Goal: Transaction & Acquisition: Purchase product/service

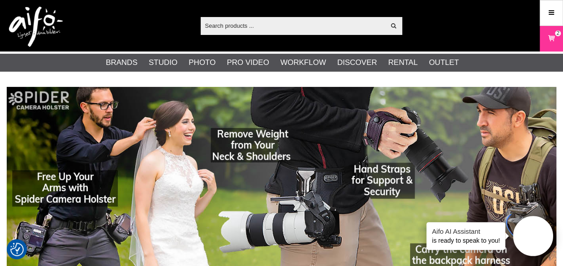
click at [38, 20] on img at bounding box center [36, 27] width 54 height 40
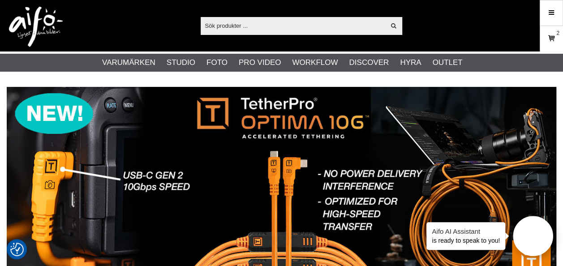
click at [554, 39] on icon at bounding box center [551, 39] width 9 height 10
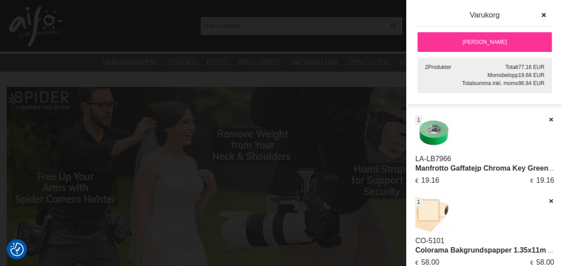
click at [494, 42] on link "[PERSON_NAME]" at bounding box center [485, 42] width 134 height 20
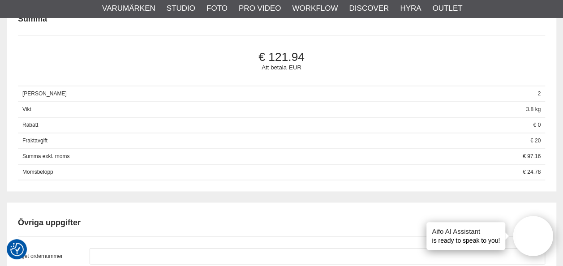
scroll to position [672, 0]
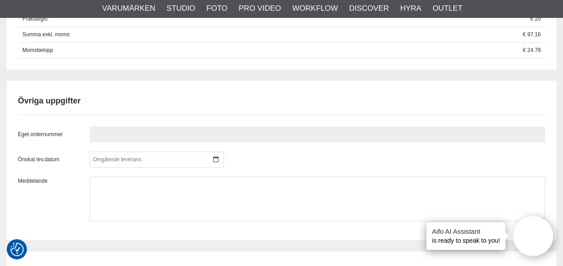
click at [148, 143] on input "text" at bounding box center [318, 134] width 456 height 16
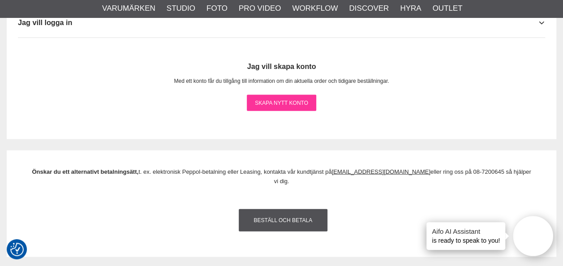
scroll to position [941, 0]
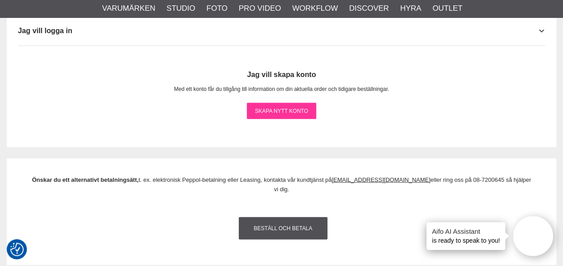
click at [292, 119] on link "Skapa nytt konto" at bounding box center [281, 111] width 69 height 16
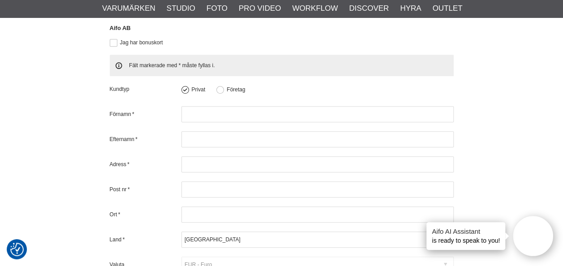
scroll to position [359, 0]
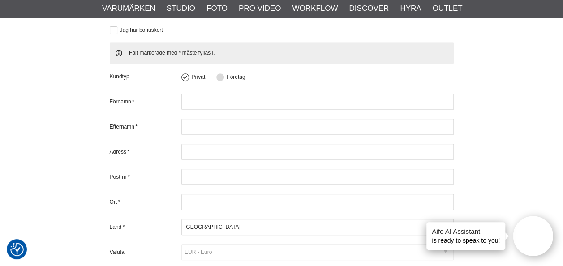
click at [219, 76] on button at bounding box center [220, 78] width 8 height 8
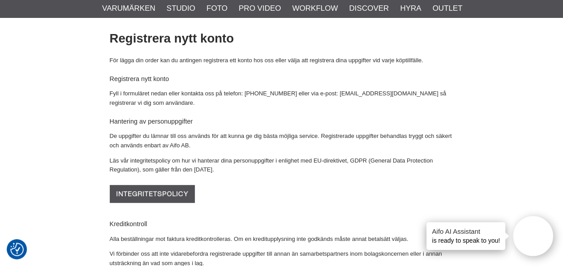
scroll to position [45, 0]
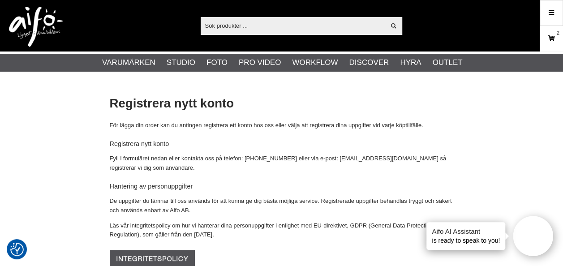
click at [551, 35] on icon at bounding box center [551, 39] width 9 height 10
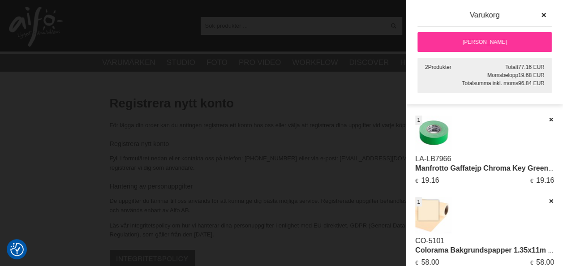
click at [493, 42] on link "[PERSON_NAME]" at bounding box center [485, 42] width 134 height 20
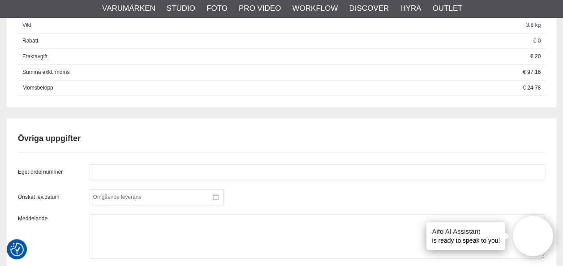
scroll to position [672, 0]
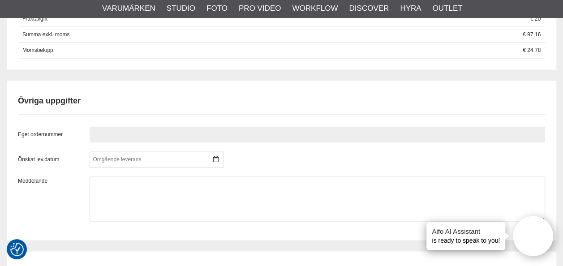
click at [146, 143] on input "text" at bounding box center [318, 134] width 456 height 16
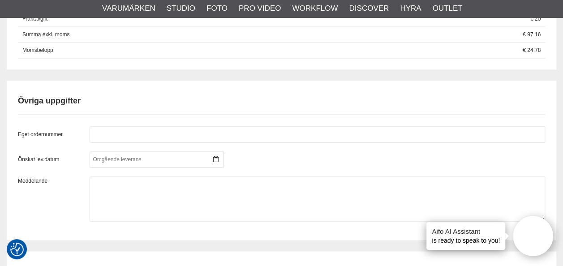
click at [134, 158] on div "Eget ordernummer Önskat lev.datum september 2025 m t o t f l s 36 1 2 3 4 5 6 7…" at bounding box center [282, 173] width 528 height 95
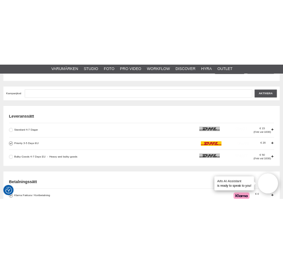
scroll to position [224, 0]
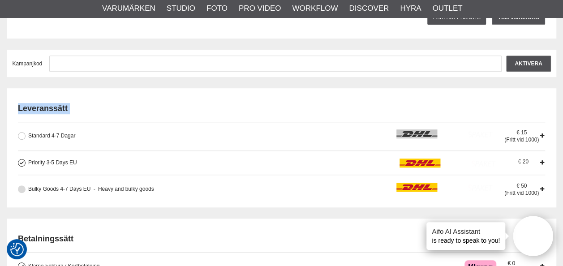
drag, startPoint x: 18, startPoint y: 107, endPoint x: 152, endPoint y: 192, distance: 158.4
click at [152, 192] on div "Leveranssätt Standard 4-7 Dagar 15 (Fritt vid 1000) Priority 3-5 Days EU 20 Bul…" at bounding box center [282, 145] width 528 height 103
click at [69, 103] on h2 "Leveranssätt" at bounding box center [282, 108] width 528 height 11
click at [47, 102] on div "Leveranssätt Standard 4-7 Dagar 15 (Fritt vid 1000) Priority 3-5 Days EU 20 Bul…" at bounding box center [282, 145] width 528 height 103
click at [7, 132] on div "Leveranssätt Standard 4-7 Dagar 15 (Fritt vid 1000) Priority 3-5 Days EU 20 Bul…" at bounding box center [282, 147] width 550 height 119
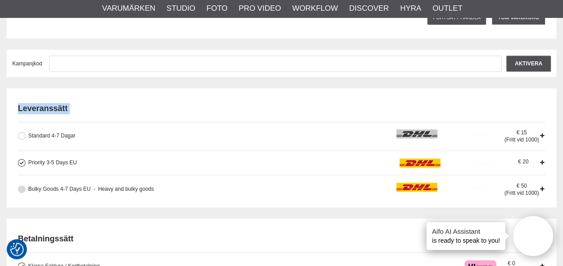
drag, startPoint x: 15, startPoint y: 106, endPoint x: 153, endPoint y: 195, distance: 164.0
click at [153, 195] on div "Leveranssätt Standard 4-7 Dagar 15 (Fritt vid 1000) Priority 3-5 Days EU 20 Bul…" at bounding box center [282, 147] width 550 height 119
click at [20, 111] on h2 "Leveranssätt" at bounding box center [282, 108] width 528 height 11
click at [20, 109] on h2 "Leveranssätt" at bounding box center [282, 108] width 528 height 11
drag, startPoint x: 20, startPoint y: 123, endPoint x: 100, endPoint y: 181, distance: 98.8
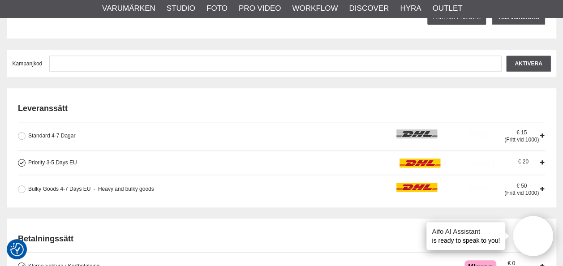
click at [100, 181] on div "Standard 4-7 Dagar 15 (Fritt vid 1000) Priority 3-5 Days EU 20 Bulky Goods 4-7 …" at bounding box center [282, 159] width 528 height 74
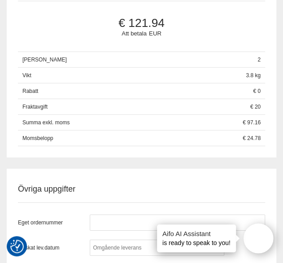
scroll to position [672, 0]
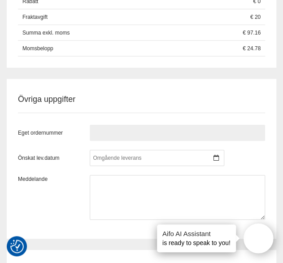
click at [181, 141] on input "text" at bounding box center [177, 133] width 175 height 16
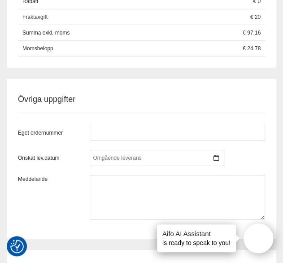
click at [186, 131] on div "Eget ordernummer Önskat lev.datum september 2025 m t o t f l s 36 1 2 3 4 5 6 7…" at bounding box center [141, 166] width 247 height 107
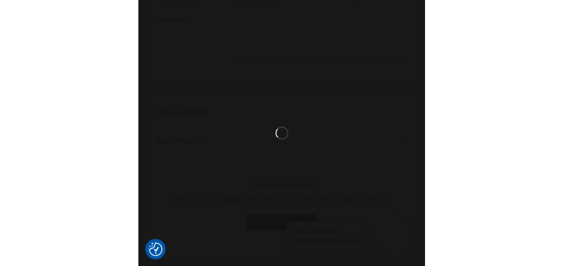
scroll to position [765, 0]
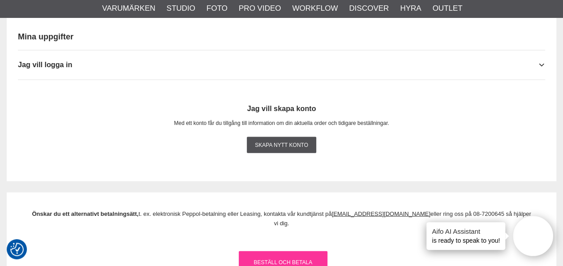
scroll to position [972, 0]
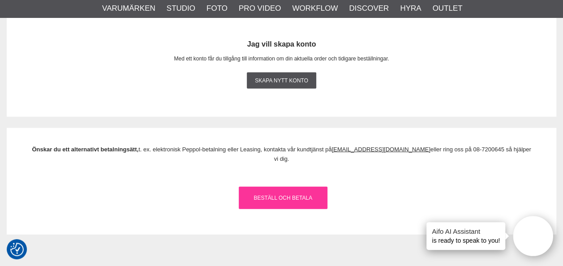
click at [299, 201] on link "Beställ och Betala" at bounding box center [283, 198] width 89 height 22
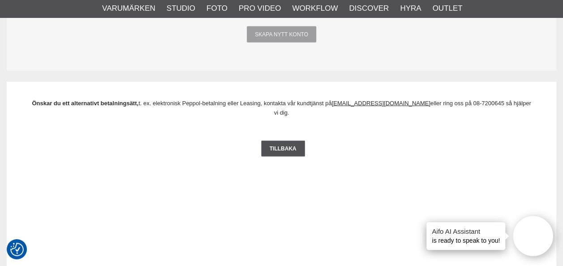
scroll to position [1022, 0]
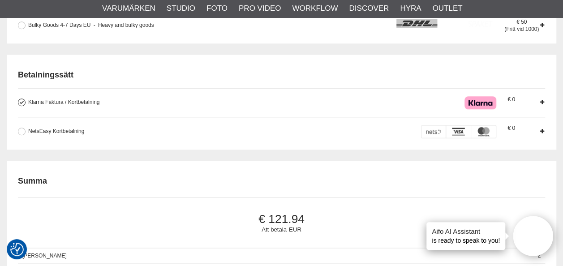
scroll to position [403, 0]
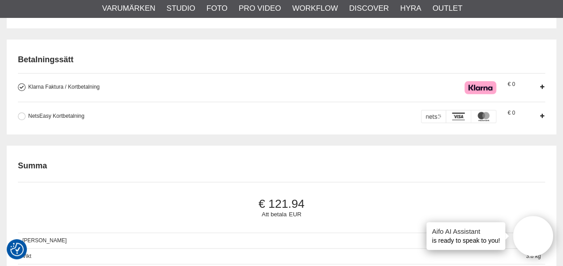
click at [542, 89] on icon at bounding box center [542, 87] width 6 height 6
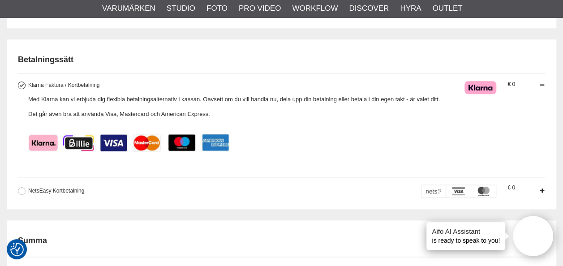
click at [542, 86] on icon at bounding box center [542, 85] width 6 height 6
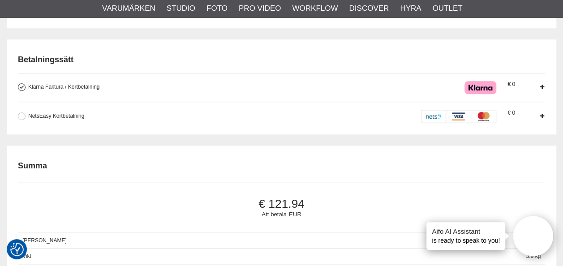
click at [543, 117] on icon at bounding box center [542, 116] width 6 height 6
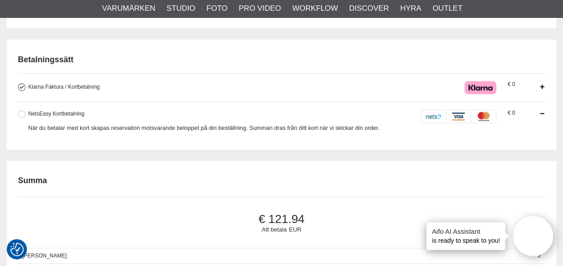
click at [543, 117] on icon at bounding box center [542, 114] width 6 height 6
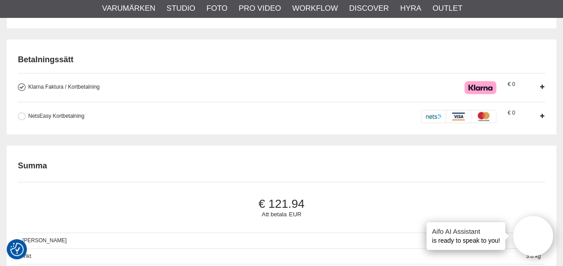
click at [543, 117] on icon at bounding box center [542, 116] width 6 height 6
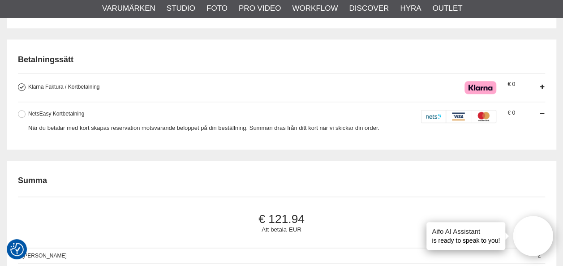
click at [543, 117] on icon at bounding box center [542, 114] width 6 height 6
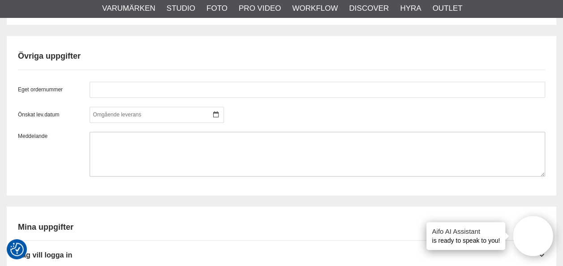
scroll to position [762, 0]
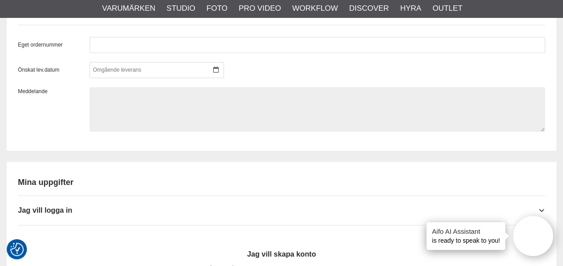
click at [183, 118] on textarea at bounding box center [318, 109] width 456 height 45
type textarea "B"
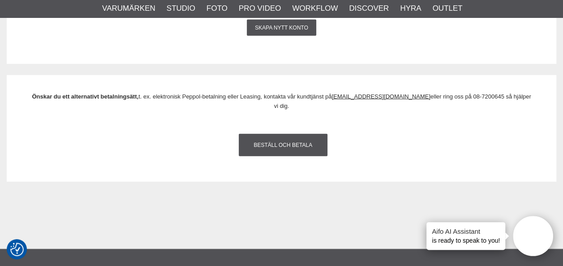
scroll to position [941, 0]
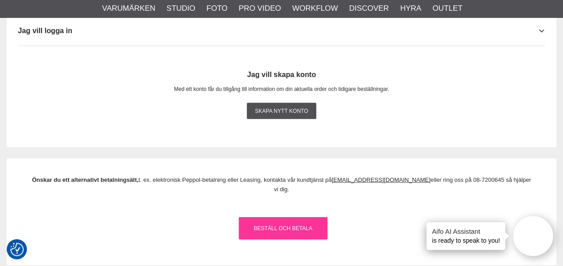
type textarea "Vi önskar få beställningen innan [DATE]."
click at [264, 234] on link "Beställ och Betala" at bounding box center [283, 228] width 89 height 22
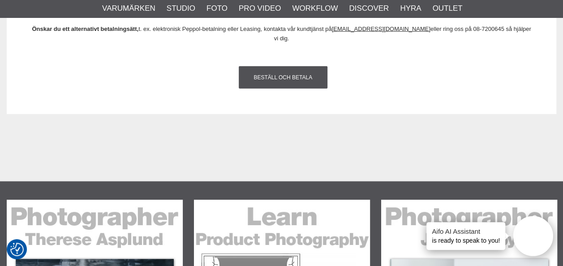
scroll to position [1121, 0]
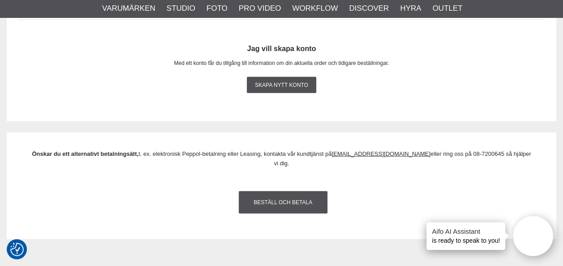
scroll to position [986, 0]
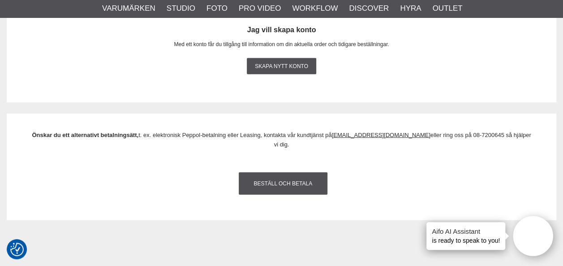
click at [323, 144] on p "Önskar du ett alternativt betalningsätt, t. ex. elektronisk Peppol-betalning el…" at bounding box center [281, 140] width 505 height 19
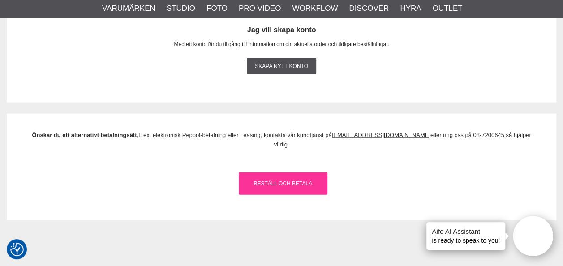
click at [290, 183] on link "Beställ och Betala" at bounding box center [283, 184] width 89 height 22
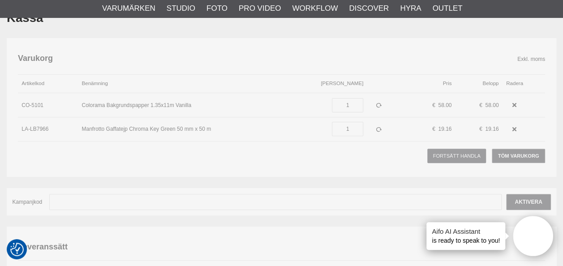
scroll to position [0, 0]
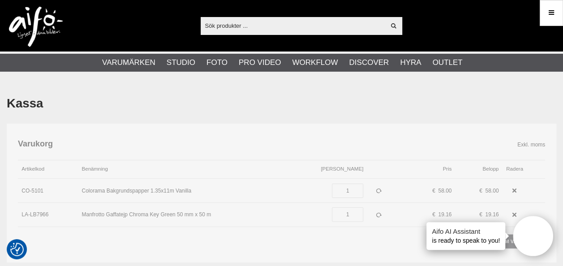
click at [23, 25] on img at bounding box center [36, 27] width 54 height 40
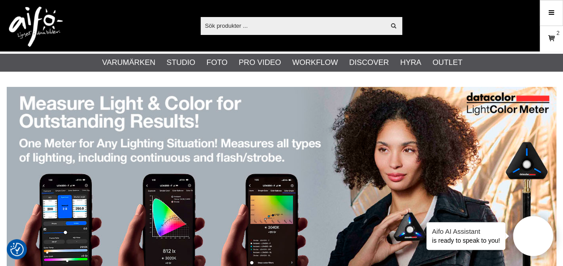
click at [553, 35] on icon at bounding box center [551, 39] width 9 height 10
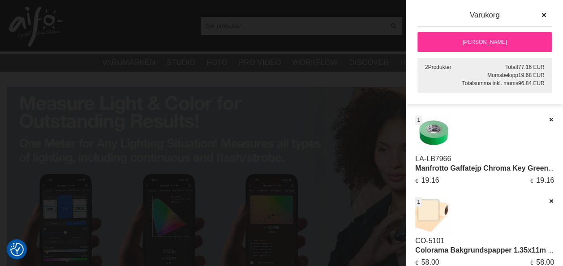
click at [515, 42] on link "[PERSON_NAME]" at bounding box center [485, 42] width 134 height 20
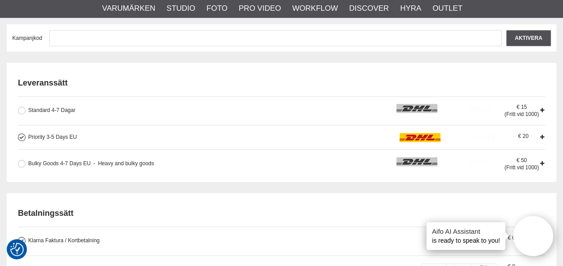
scroll to position [269, 0]
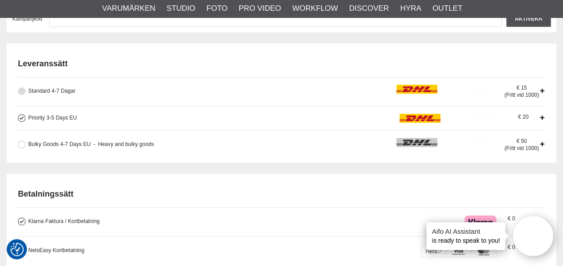
click at [22, 95] on button at bounding box center [22, 91] width 8 height 8
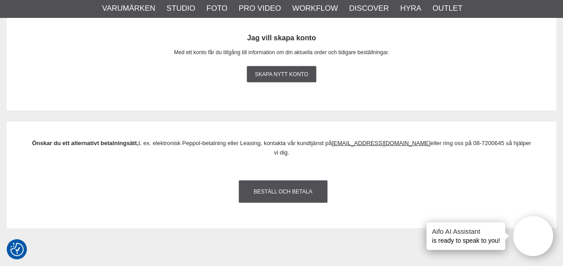
scroll to position [986, 0]
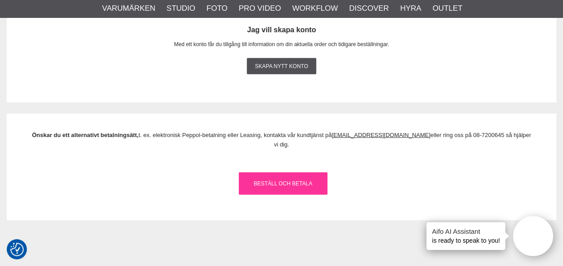
click at [280, 191] on link "Beställ och Betala" at bounding box center [283, 184] width 89 height 22
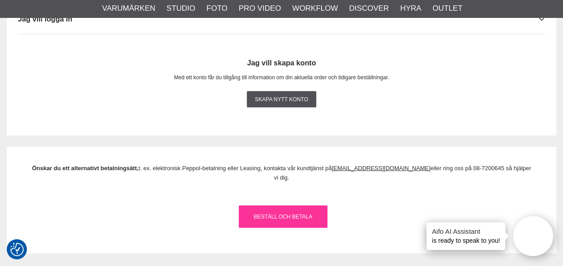
scroll to position [941, 0]
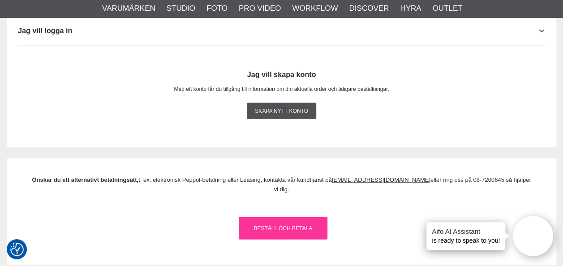
click at [271, 225] on link "Beställ och Betala" at bounding box center [283, 228] width 89 height 22
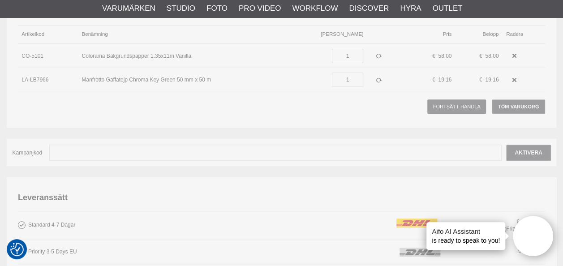
scroll to position [0, 0]
